Goal: Download file/media

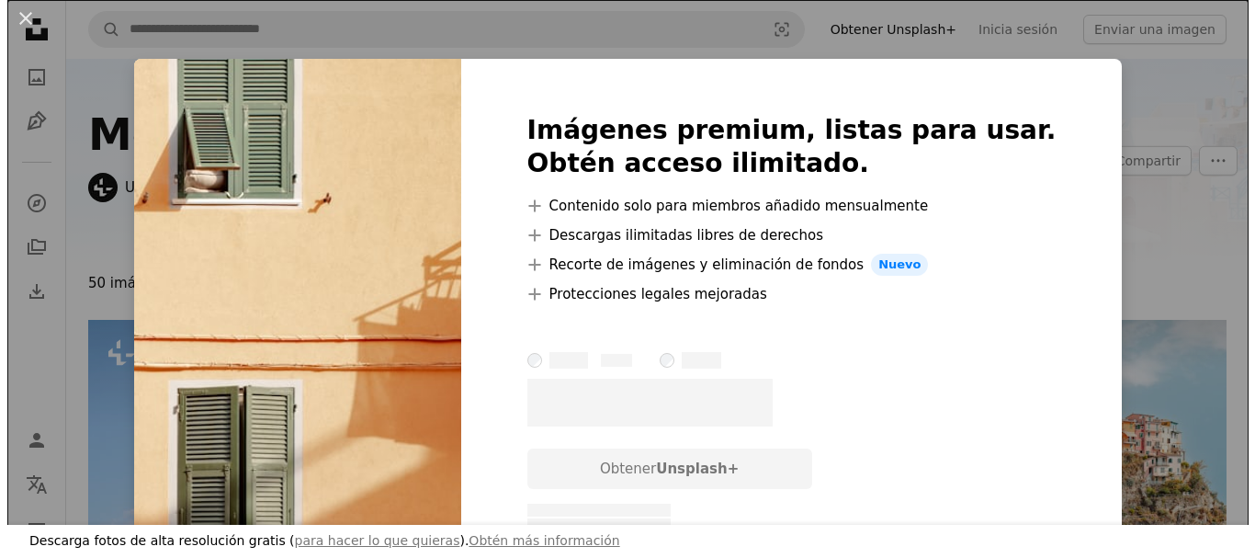
scroll to position [1562, 0]
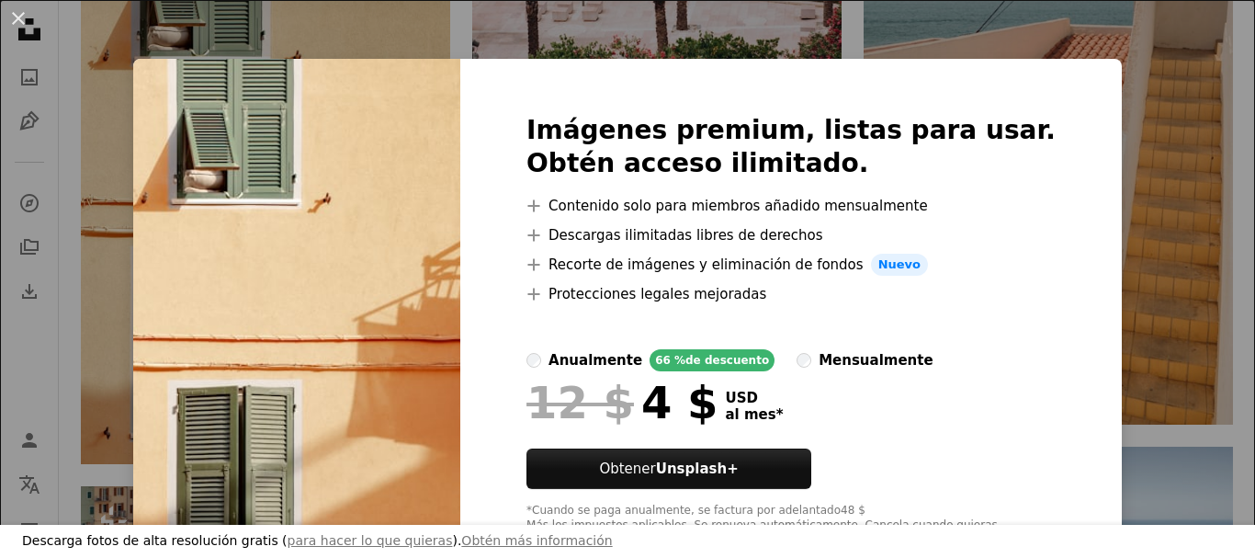
click at [820, 368] on div "mensualmente" at bounding box center [876, 360] width 114 height 22
click at [603, 363] on div "anualmente" at bounding box center [596, 360] width 94 height 22
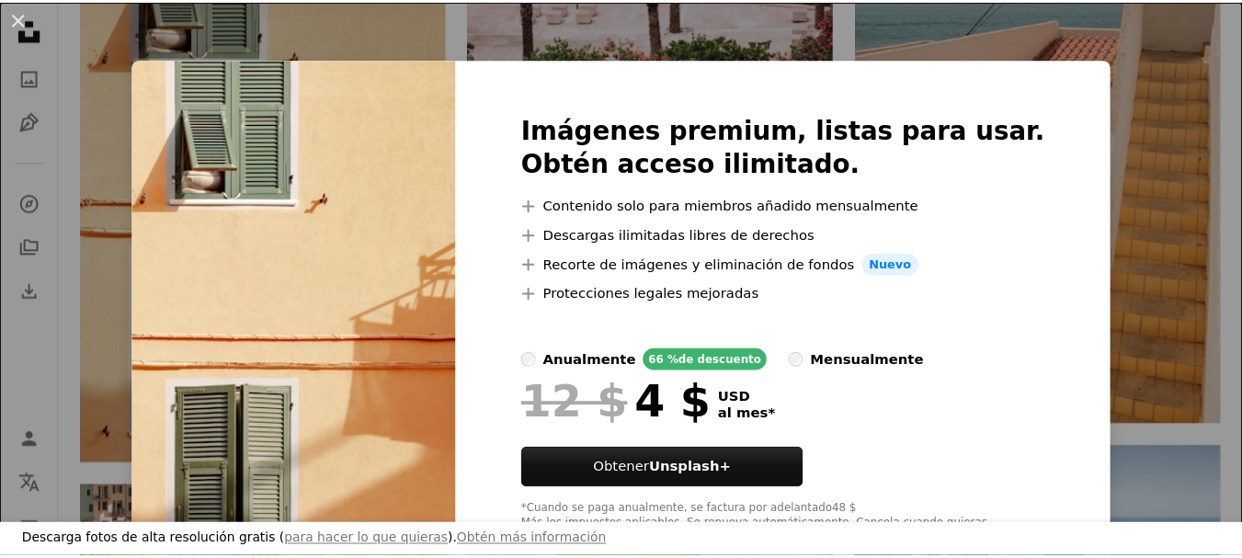
scroll to position [32, 0]
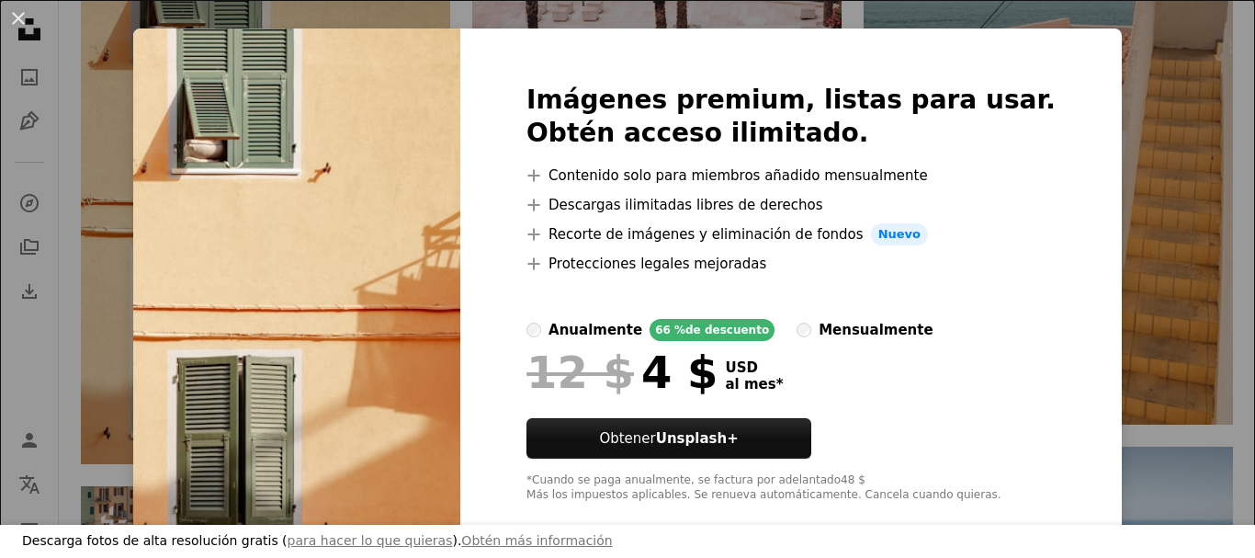
click at [1054, 334] on div "Imágenes premium, listas para usar. Obtén acceso ilimitado. A plus sign Conteni…" at bounding box center [791, 292] width 662 height 529
click at [23, 7] on button "An X shape" at bounding box center [18, 18] width 22 height 22
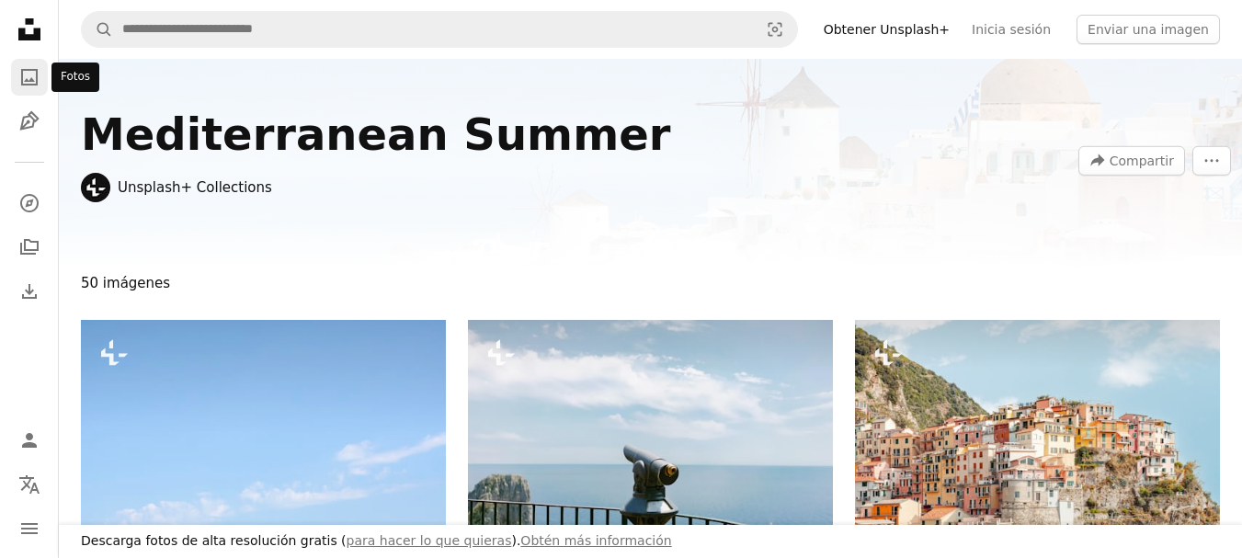
click at [11, 69] on link "A photo" at bounding box center [29, 77] width 37 height 37
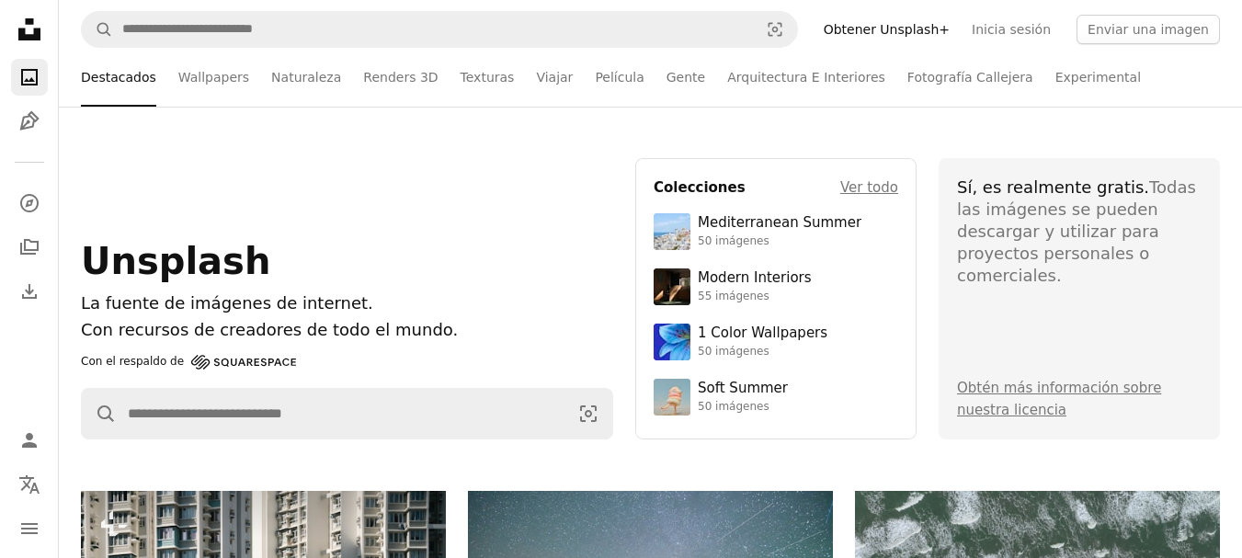
scroll to position [276, 0]
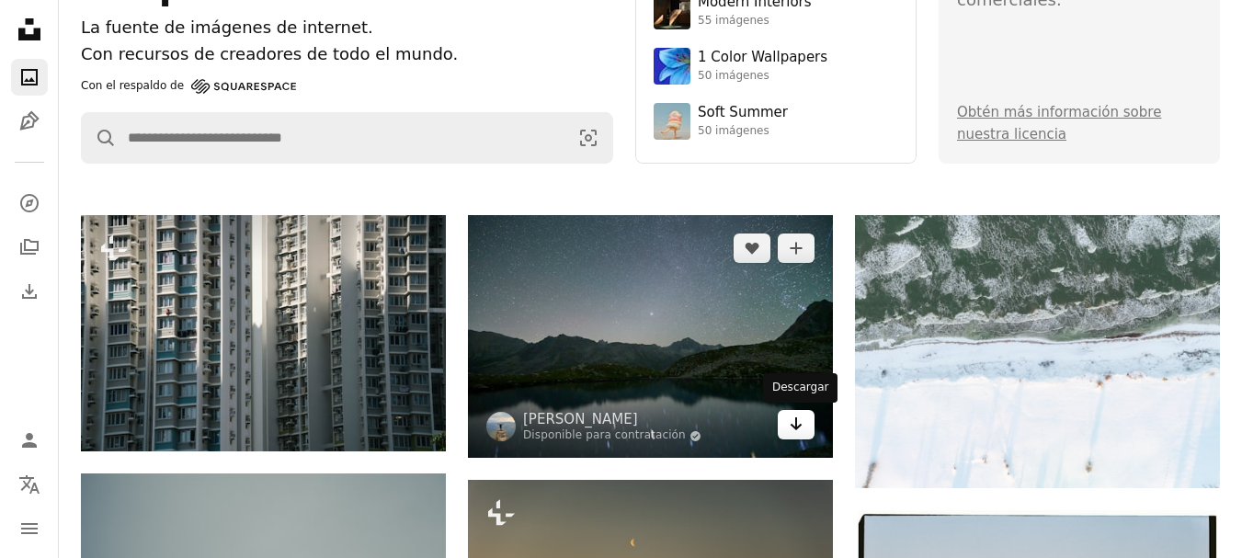
click at [790, 427] on icon "Arrow pointing down" at bounding box center [796, 424] width 15 height 22
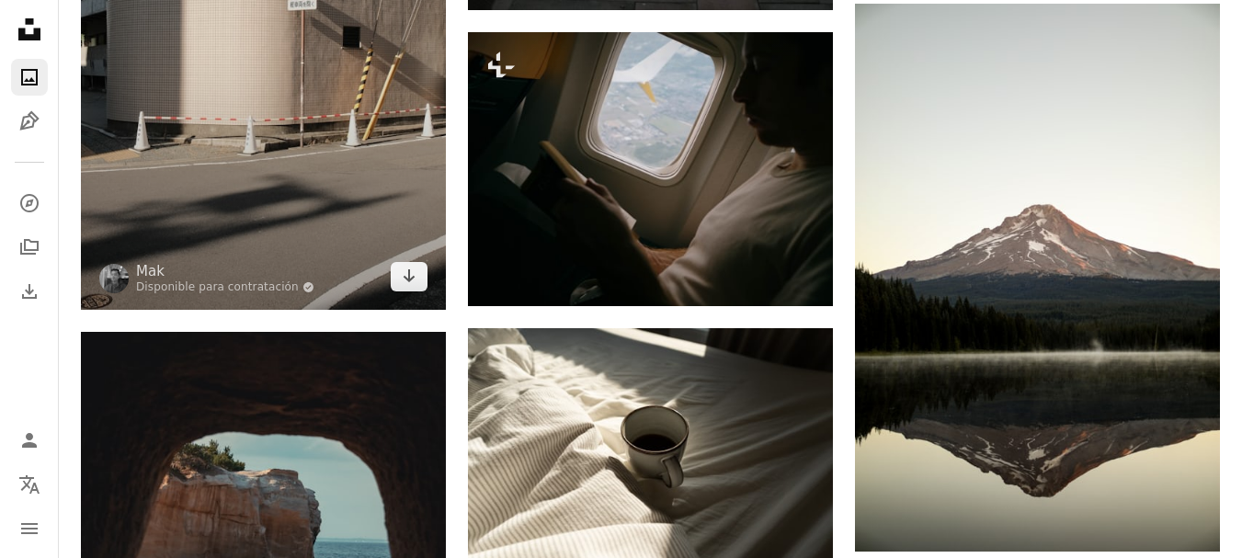
scroll to position [2206, 0]
